Goal: Task Accomplishment & Management: Use online tool/utility

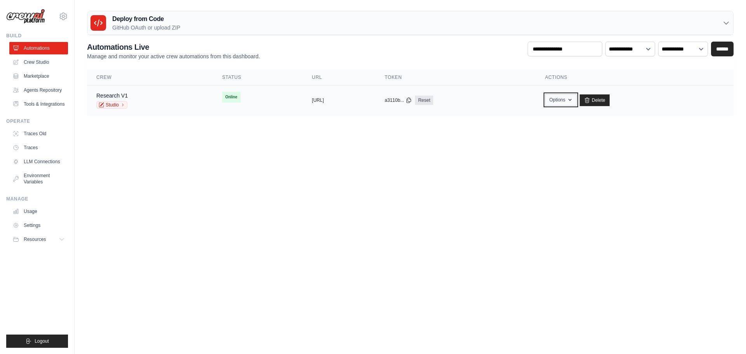
click at [573, 101] on icon "button" at bounding box center [570, 100] width 6 height 6
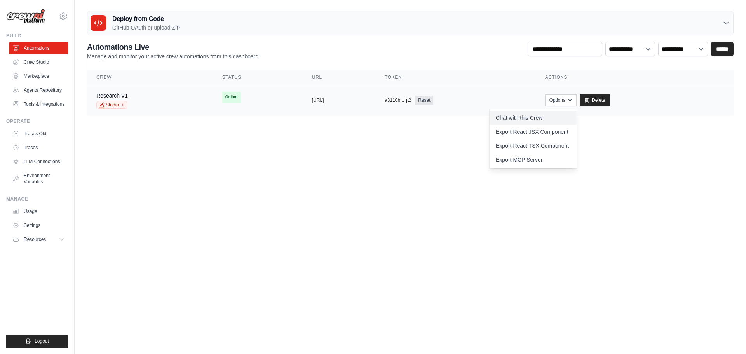
click at [556, 117] on link "Chat with this Crew" at bounding box center [533, 118] width 87 height 14
click at [39, 61] on link "Crew Studio" at bounding box center [39, 62] width 59 height 12
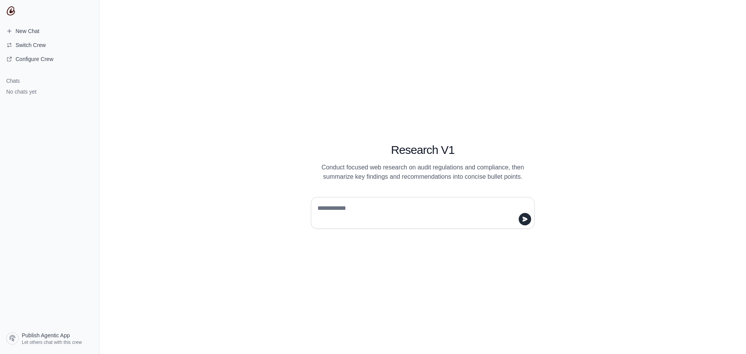
click at [393, 216] on textarea at bounding box center [420, 213] width 209 height 22
type textarea "**"
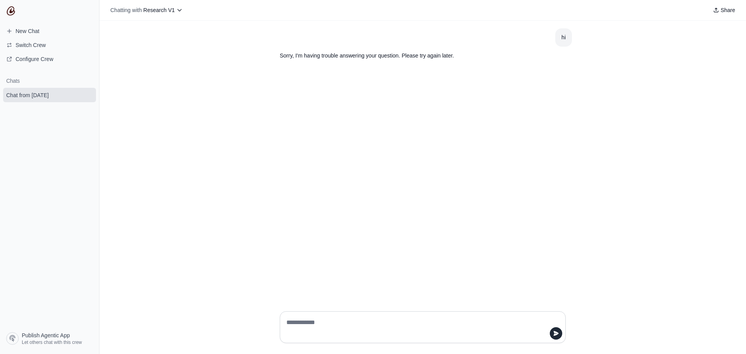
click at [370, 324] on textarea at bounding box center [420, 327] width 271 height 22
type textarea "**********"
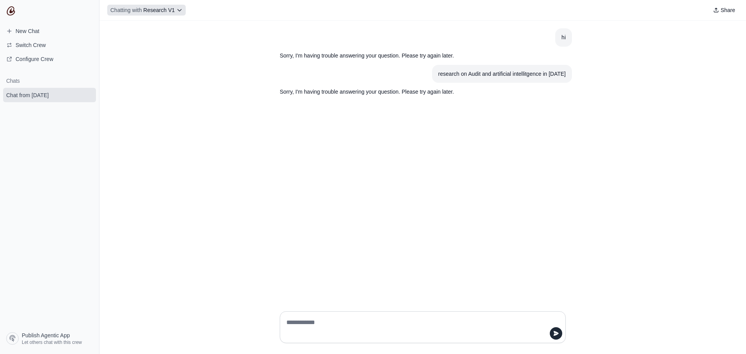
click at [176, 10] on icon at bounding box center [179, 10] width 6 height 6
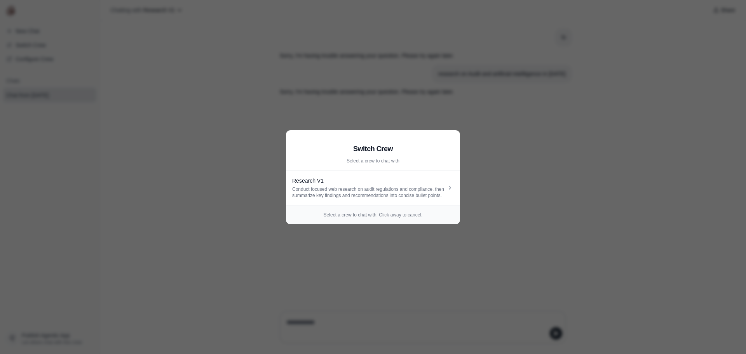
click at [194, 80] on aside "Switch Crew Select a crew to chat with Research V1 Conduct focused web research…" at bounding box center [373, 177] width 746 height 354
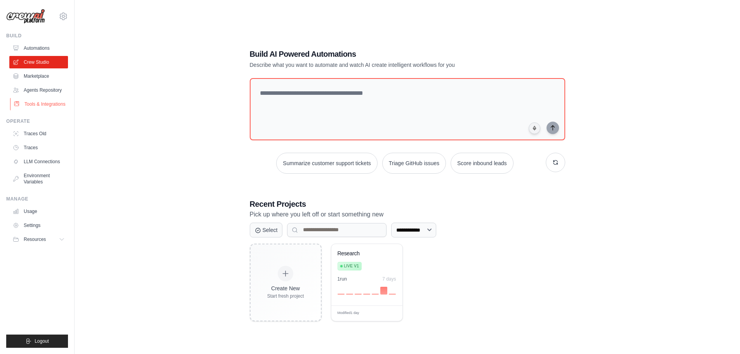
click at [47, 105] on link "Tools & Integrations" at bounding box center [39, 104] width 59 height 12
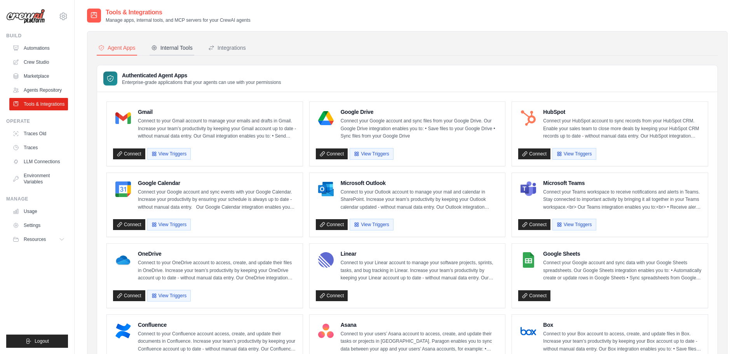
click at [178, 44] on div "Internal Tools" at bounding box center [172, 48] width 42 height 8
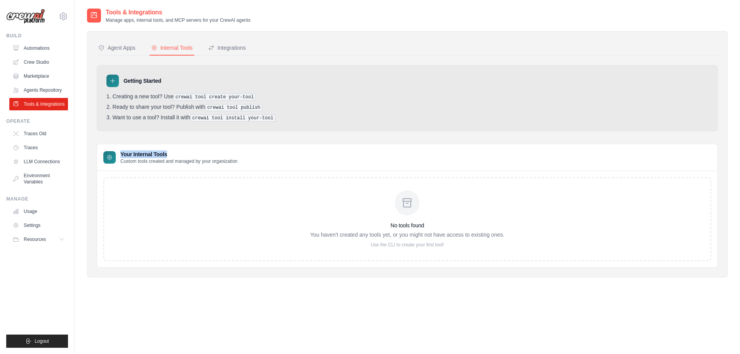
drag, startPoint x: 168, startPoint y: 153, endPoint x: 120, endPoint y: 152, distance: 48.2
click at [120, 152] on div "Your Internal Tools Custom tools created and managed by your organization" at bounding box center [170, 157] width 134 height 14
click at [235, 163] on p "Custom tools created and managed by your organization" at bounding box center [178, 161] width 117 height 6
drag, startPoint x: 247, startPoint y: 161, endPoint x: 119, endPoint y: 161, distance: 127.5
click at [119, 161] on div "Your Internal Tools Custom tools created and managed by your organization" at bounding box center [407, 157] width 621 height 27
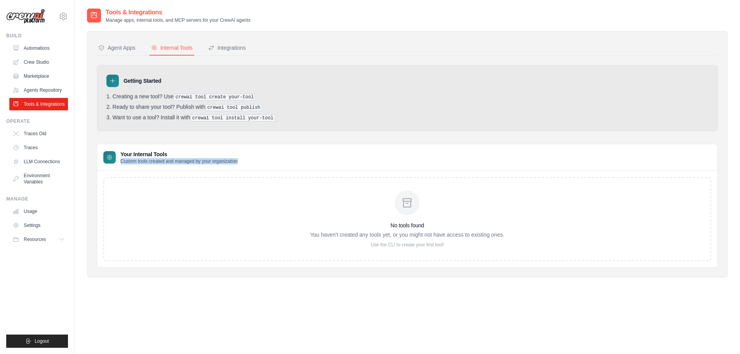
copy p "Custom tools created and managed by your organization"
click at [165, 148] on div "Your Internal Tools Custom tools created and managed by your organization" at bounding box center [407, 157] width 621 height 27
click at [165, 149] on div "Your Internal Tools Custom tools created and managed by your organization" at bounding box center [407, 157] width 621 height 27
click at [129, 155] on h3 "Your Internal Tools" at bounding box center [178, 154] width 117 height 8
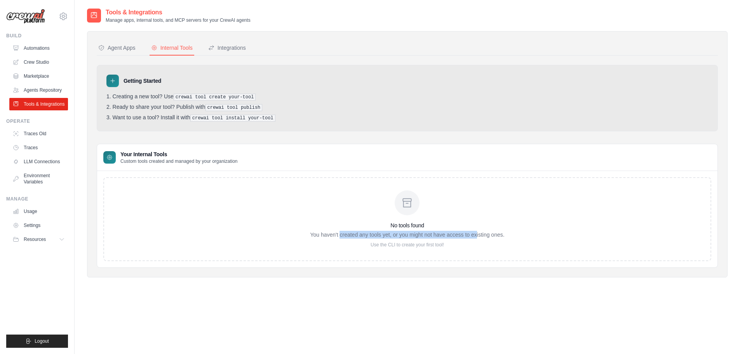
drag, startPoint x: 340, startPoint y: 234, endPoint x: 477, endPoint y: 235, distance: 136.4
click at [477, 235] on p "You haven't created any tools yet, or you might not have access to existing one…" at bounding box center [407, 235] width 194 height 8
click at [496, 236] on p "You haven't created any tools yet, or you might not have access to existing one…" at bounding box center [407, 235] width 194 height 8
drag, startPoint x: 456, startPoint y: 246, endPoint x: 370, endPoint y: 243, distance: 86.7
click at [370, 243] on p "Use the CLI to create your first tool!" at bounding box center [407, 245] width 194 height 6
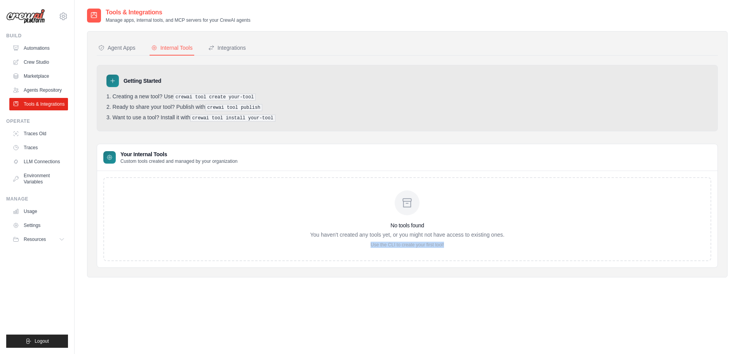
click at [370, 243] on p "Use the CLI to create your first tool!" at bounding box center [407, 245] width 194 height 6
drag, startPoint x: 369, startPoint y: 243, endPoint x: 470, endPoint y: 252, distance: 101.4
click at [471, 252] on div "No tools found You haven't created any tools yet, or you might not have access …" at bounding box center [407, 219] width 608 height 84
copy p "Use the CLI to create your first tool!"
click at [238, 48] on div "Integrations" at bounding box center [227, 48] width 38 height 8
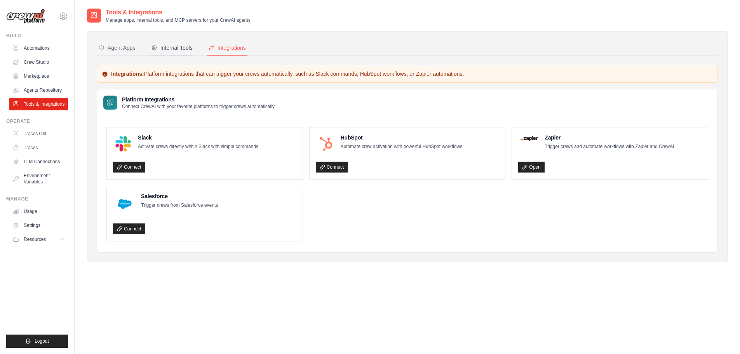
click at [171, 46] on div "Internal Tools" at bounding box center [172, 48] width 42 height 8
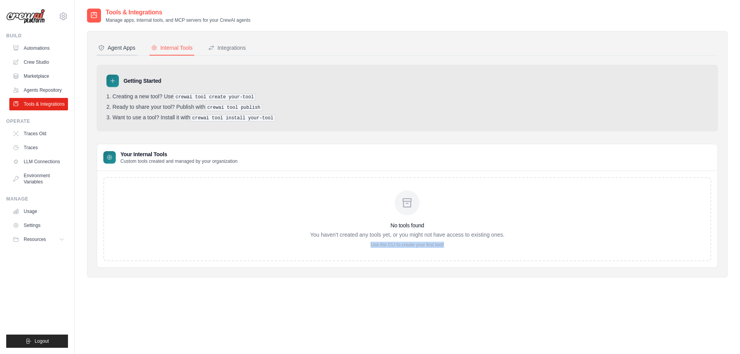
click at [113, 49] on div "Agent Apps" at bounding box center [116, 48] width 37 height 8
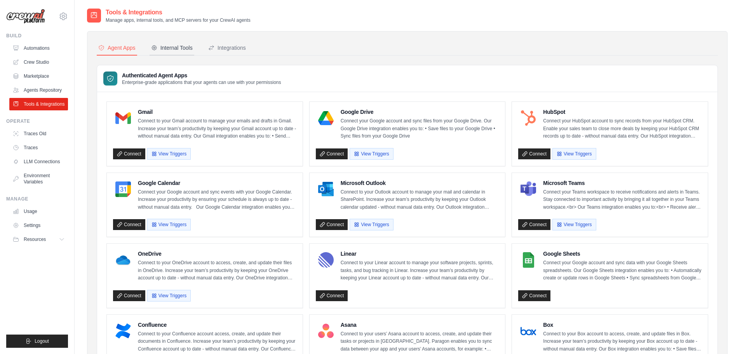
click at [172, 47] on div "Internal Tools" at bounding box center [172, 48] width 42 height 8
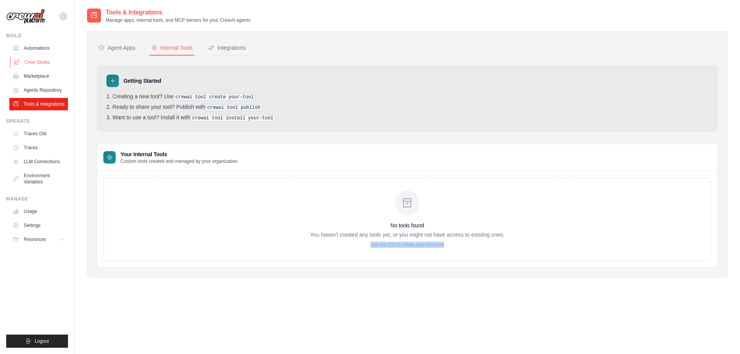
click at [47, 60] on link "Crew Studio" at bounding box center [39, 62] width 59 height 12
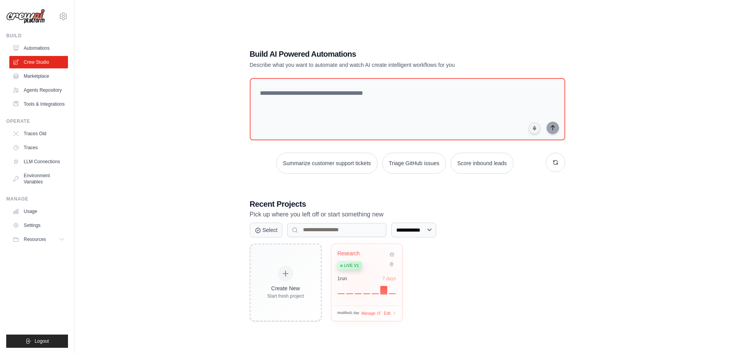
click at [358, 277] on div "1 run 7 days" at bounding box center [367, 279] width 59 height 6
click at [38, 104] on link "Tools & Integrations" at bounding box center [39, 104] width 59 height 12
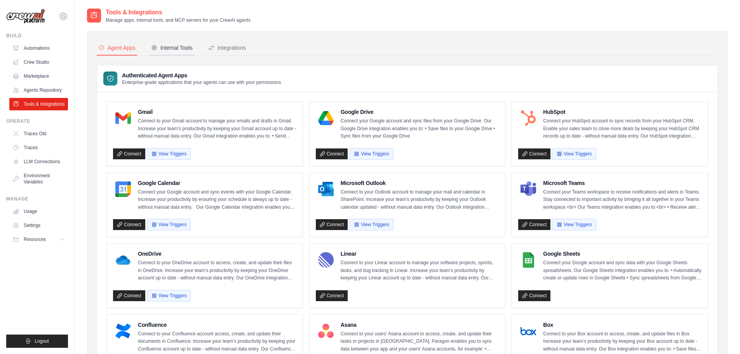
click at [171, 52] on button "Internal Tools" at bounding box center [172, 48] width 45 height 15
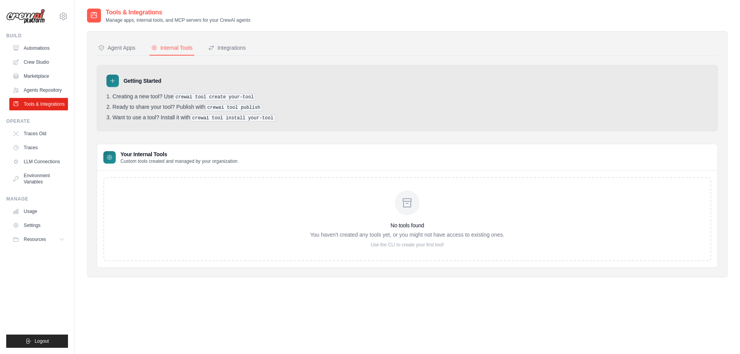
click at [422, 240] on div "No tools found You haven't created any tools yet, or you might not have access …" at bounding box center [407, 219] width 194 height 58
click at [40, 59] on link "Crew Studio" at bounding box center [39, 62] width 59 height 12
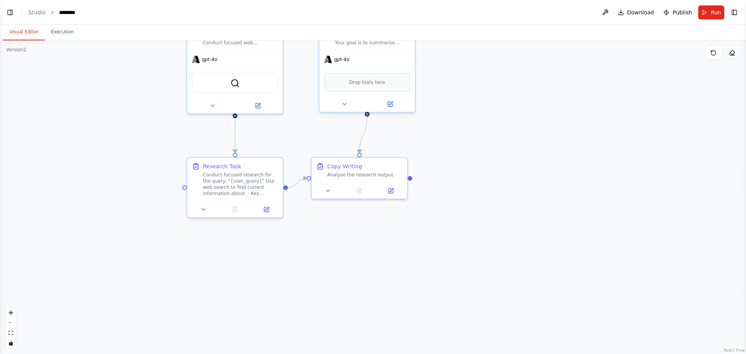
scroll to position [926, 0]
click at [411, 150] on div ".deletable-edge-delete-btn { width: 20px; height: 20px; border: 0px solid #ffff…" at bounding box center [373, 197] width 746 height 314
click at [373, 88] on div "Drop tools here" at bounding box center [367, 81] width 86 height 19
click at [373, 82] on span "Drop tools here" at bounding box center [368, 81] width 36 height 8
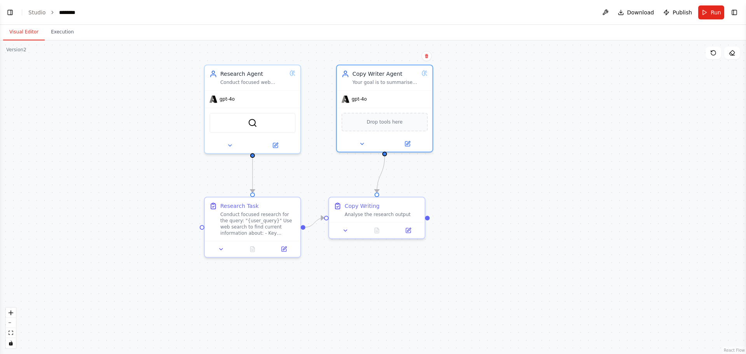
drag, startPoint x: 455, startPoint y: 112, endPoint x: 469, endPoint y: 190, distance: 79.0
click at [469, 190] on div ".deletable-edge-delete-btn { width: 20px; height: 20px; border: 0px solid #ffff…" at bounding box center [373, 197] width 746 height 314
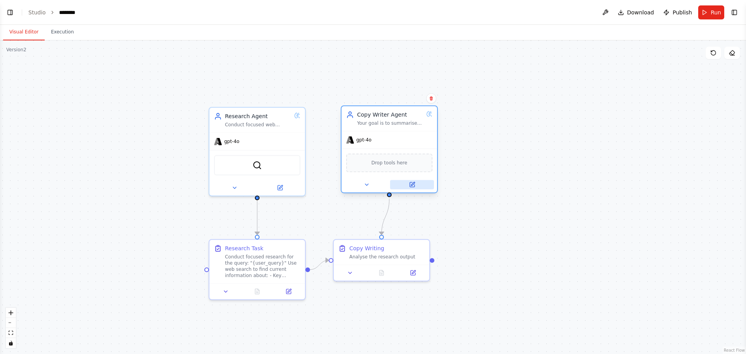
click at [412, 183] on icon at bounding box center [412, 183] width 3 height 3
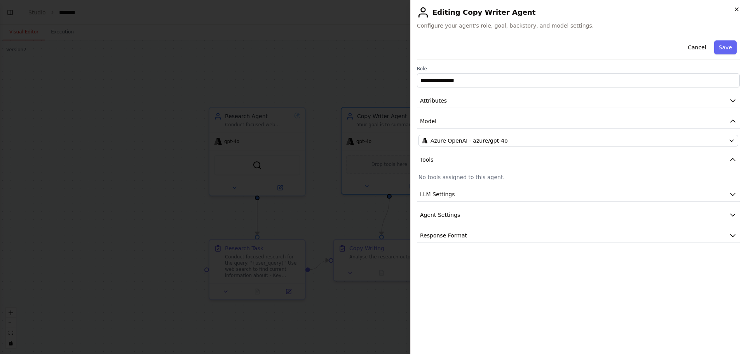
click at [736, 8] on icon "button" at bounding box center [737, 9] width 6 height 6
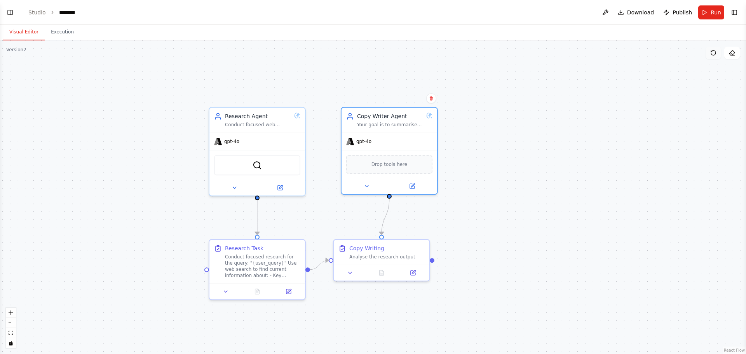
click at [715, 52] on icon at bounding box center [713, 53] width 6 height 6
click at [735, 13] on button "Toggle Right Sidebar" at bounding box center [734, 12] width 11 height 11
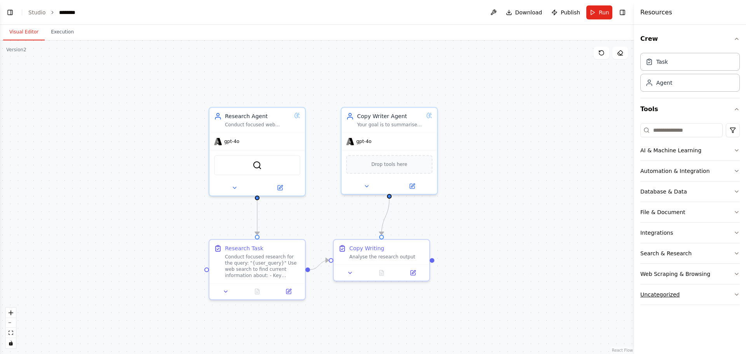
click at [704, 296] on button "Uncategorized" at bounding box center [689, 294] width 99 height 20
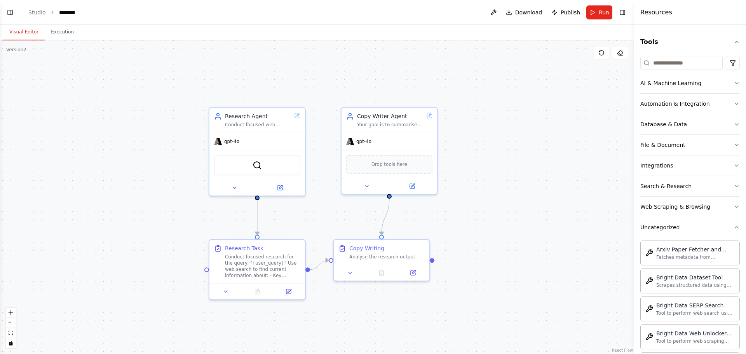
scroll to position [0, 0]
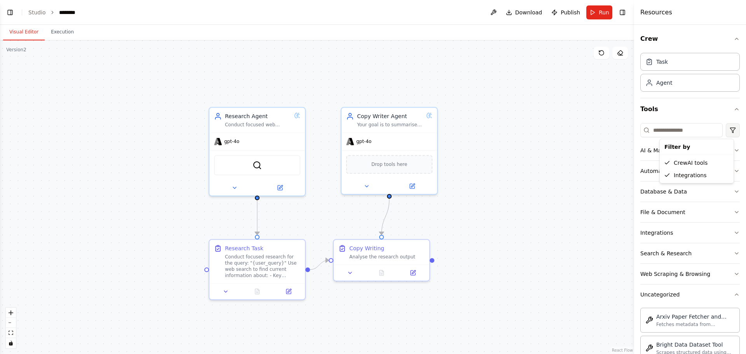
click at [732, 126] on html "BETA Hello! I'm the CrewAI assistant. What kind of automation do you want to bu…" at bounding box center [373, 177] width 746 height 354
click at [728, 127] on html "BETA Hello! I'm the CrewAI assistant. What kind of automation do you want to bu…" at bounding box center [373, 177] width 746 height 354
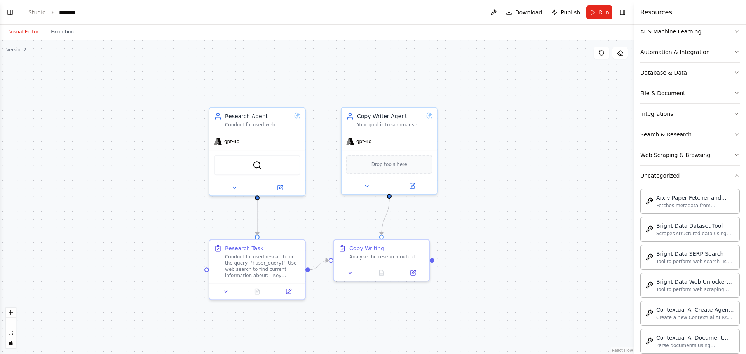
scroll to position [78, 0]
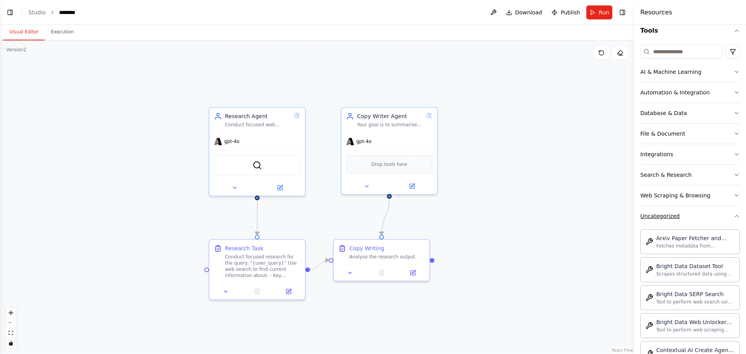
click at [734, 215] on icon "button" at bounding box center [737, 216] width 6 height 6
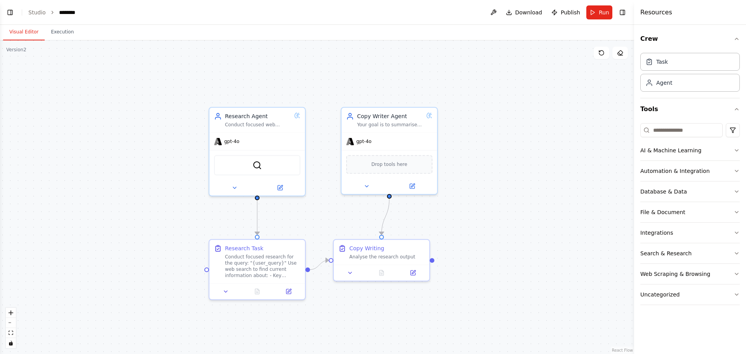
click at [610, 225] on div ".deletable-edge-delete-btn { width: 20px; height: 20px; border: 0px solid #ffff…" at bounding box center [317, 197] width 634 height 314
click at [11, 12] on button "Toggle Left Sidebar" at bounding box center [10, 12] width 11 height 11
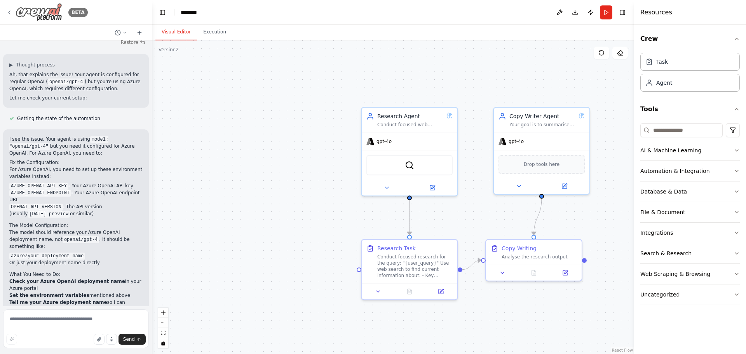
click at [11, 12] on icon at bounding box center [9, 12] width 6 height 6
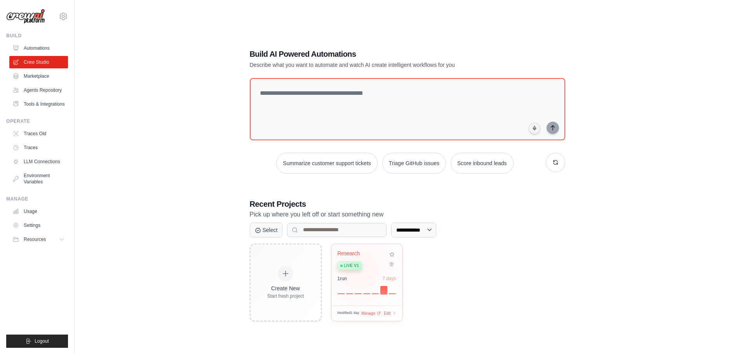
click at [359, 270] on div "Research Live v1" at bounding box center [361, 262] width 47 height 24
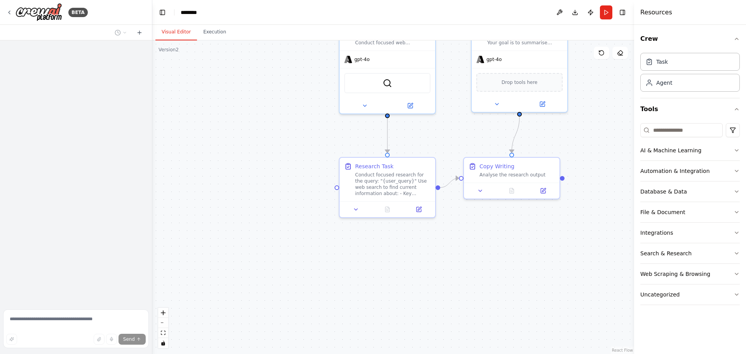
scroll to position [926, 0]
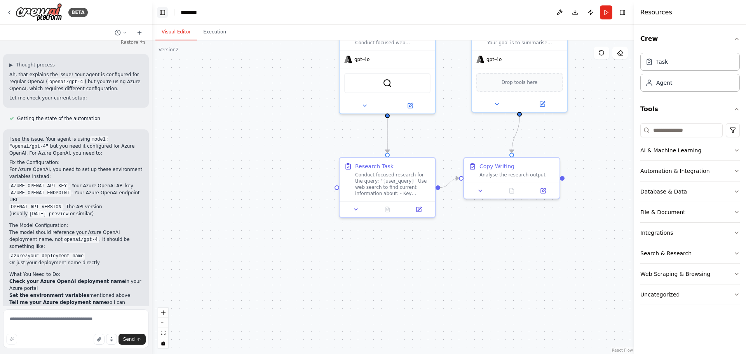
click at [161, 10] on button "Toggle Left Sidebar" at bounding box center [162, 12] width 11 height 11
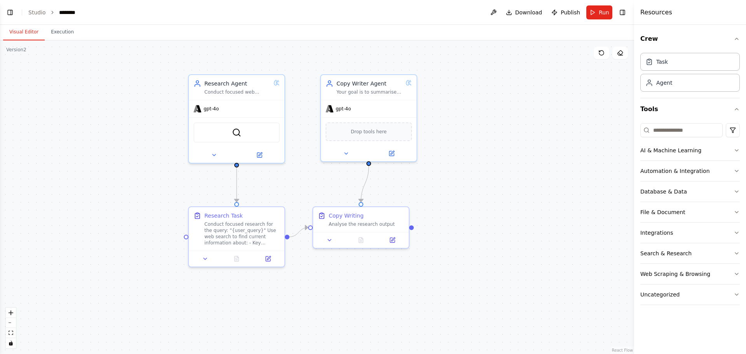
drag, startPoint x: 456, startPoint y: 199, endPoint x: 453, endPoint y: 237, distance: 38.2
click at [453, 237] on div ".deletable-edge-delete-btn { width: 20px; height: 20px; border: 0px solid #ffff…" at bounding box center [317, 197] width 634 height 314
